Goal: Information Seeking & Learning: Learn about a topic

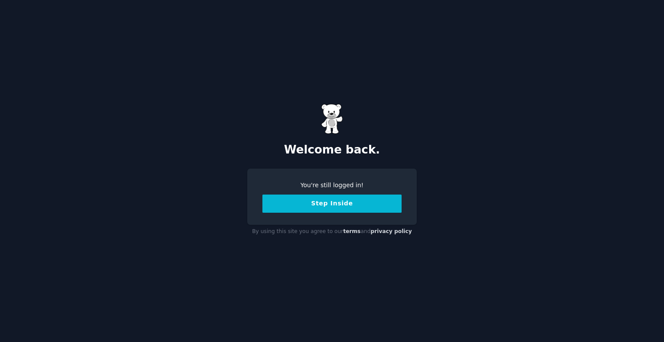
click at [351, 205] on button "Step Inside" at bounding box center [331, 204] width 139 height 18
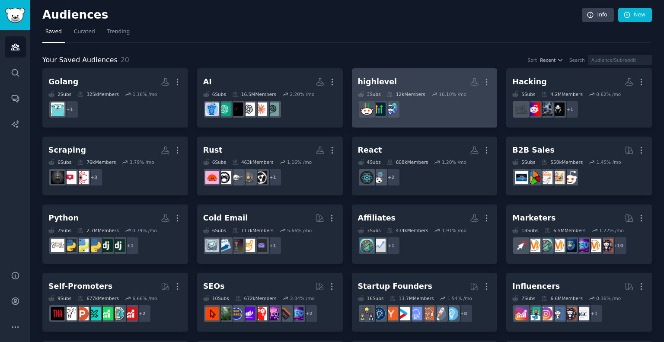
click at [382, 83] on div "highlevel" at bounding box center [377, 82] width 39 height 11
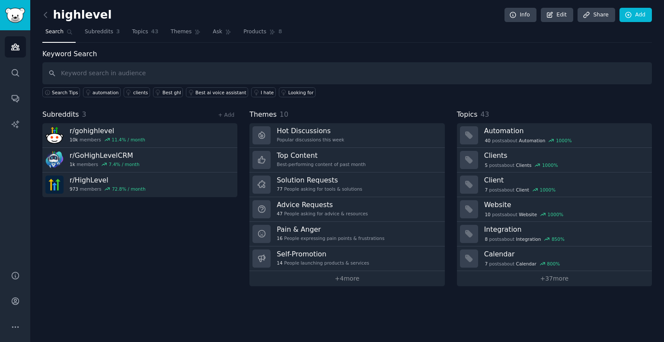
click at [79, 13] on h2 "highlevel" at bounding box center [76, 15] width 69 height 14
click at [559, 17] on link "Edit" at bounding box center [557, 15] width 32 height 15
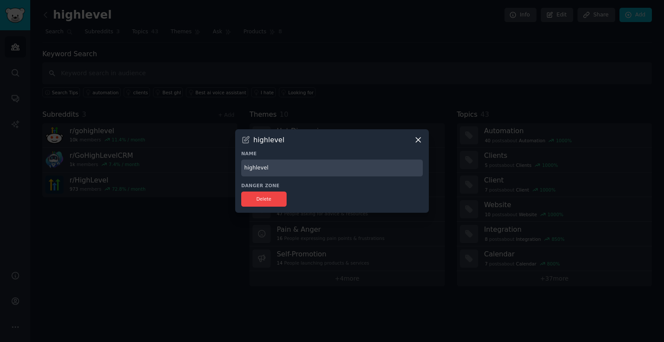
click at [246, 166] on input "highlevel" at bounding box center [332, 168] width 182 height 17
type input "Highlevel"
click at [417, 142] on icon at bounding box center [418, 139] width 9 height 9
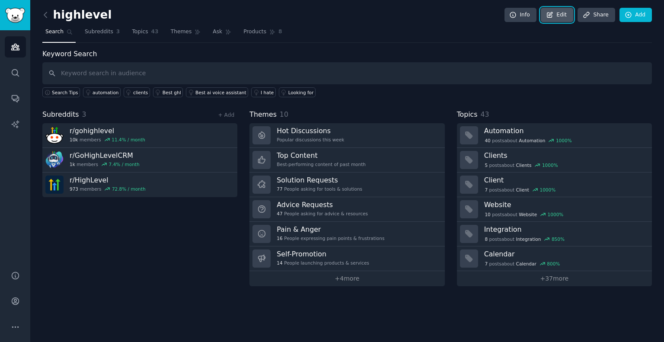
click at [558, 18] on link "Edit" at bounding box center [557, 15] width 32 height 15
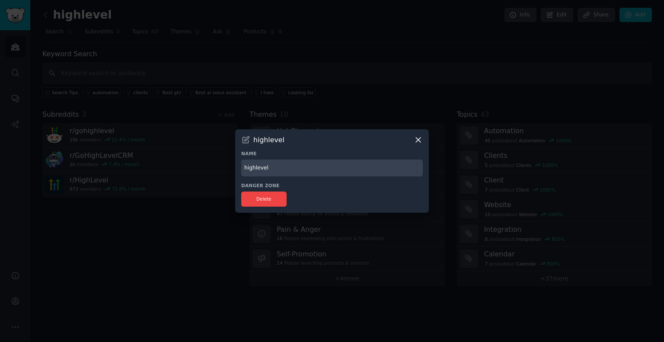
click at [419, 138] on icon at bounding box center [418, 139] width 9 height 9
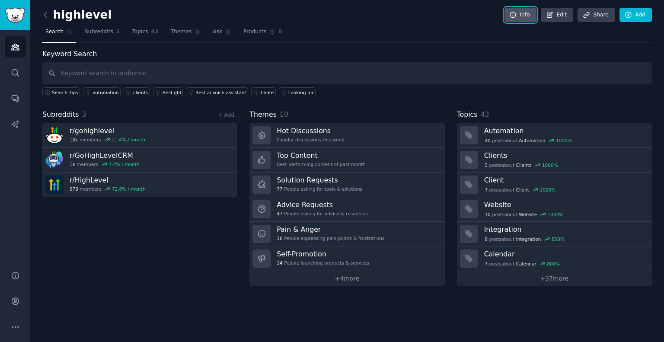
click at [529, 17] on link "Info" at bounding box center [521, 15] width 32 height 15
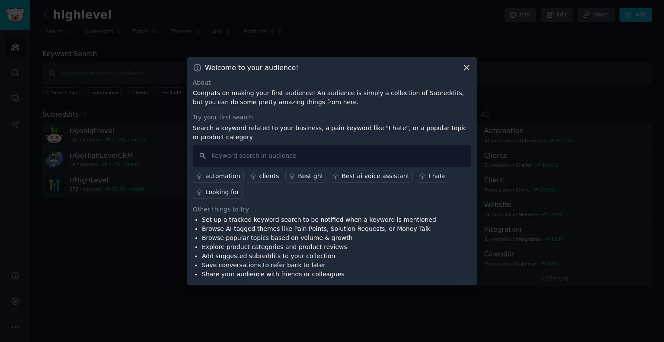
click at [466, 69] on icon at bounding box center [466, 67] width 9 height 9
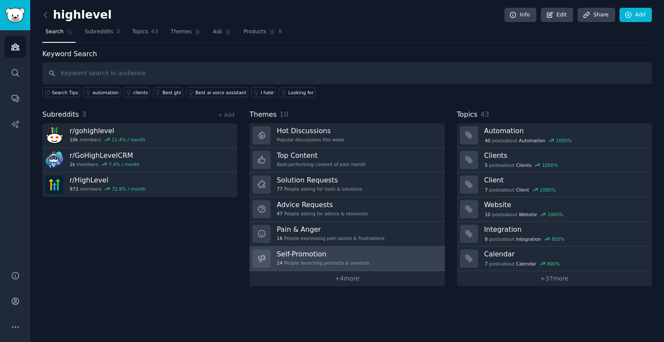
click at [301, 255] on h3 "Self-Promotion" at bounding box center [323, 253] width 93 height 9
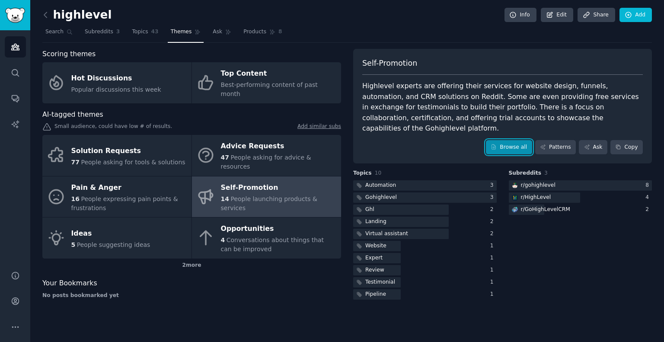
click at [521, 140] on link "Browse all" at bounding box center [509, 147] width 46 height 15
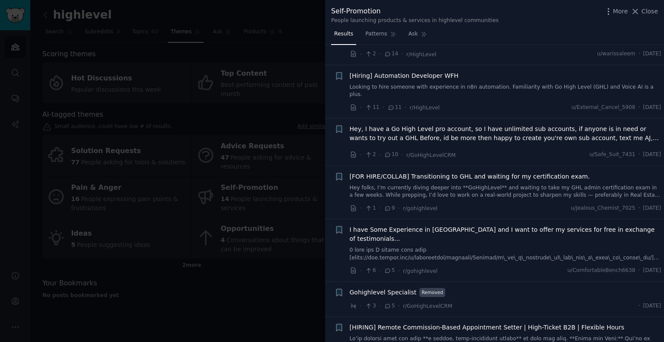
scroll to position [157, 0]
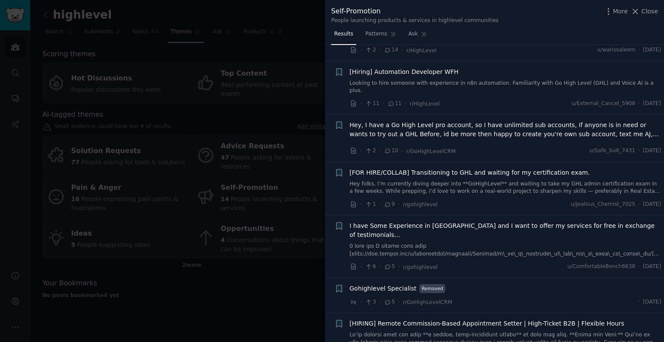
click at [521, 137] on div "Hey, I have a Go High Level pro account, so I have unlimited sub accounts, if a…" at bounding box center [506, 138] width 312 height 35
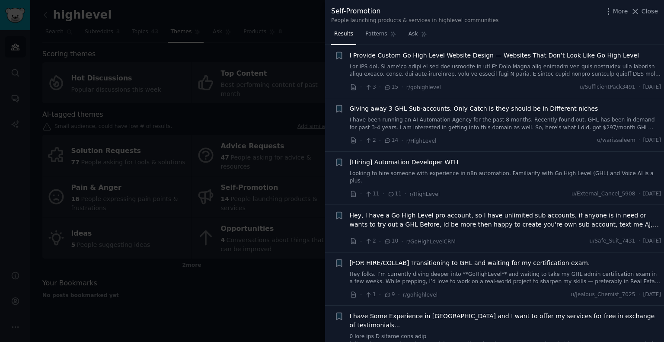
scroll to position [0, 0]
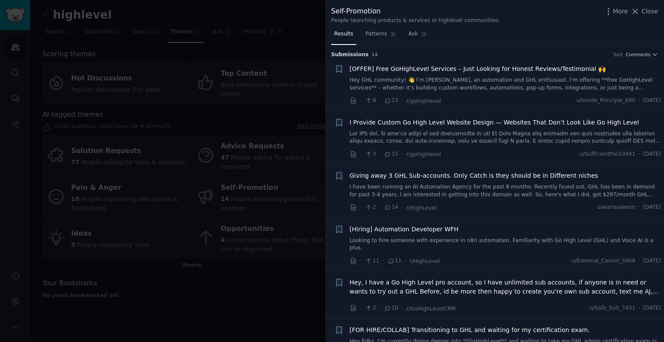
click at [507, 65] on span "[OFFER] Free GoHighLevel Services – Just Looking for Honest Reviews/Testimonial…" at bounding box center [478, 68] width 256 height 9
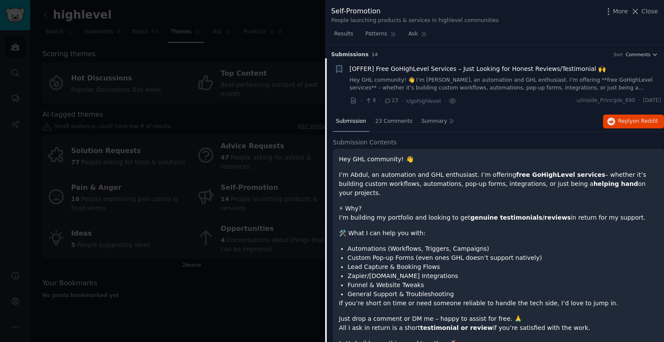
scroll to position [13, 0]
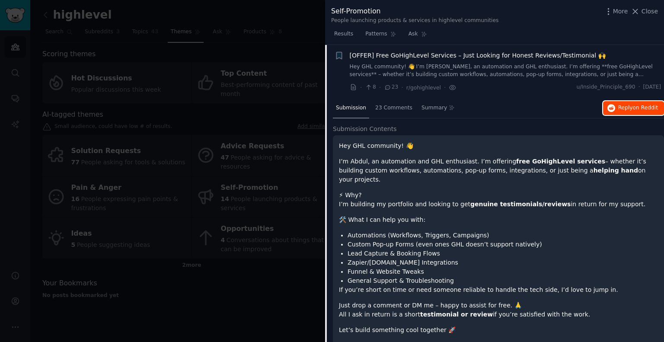
click at [619, 106] on span "Reply on Reddit" at bounding box center [638, 108] width 40 height 8
